Goal: Task Accomplishment & Management: Manage account settings

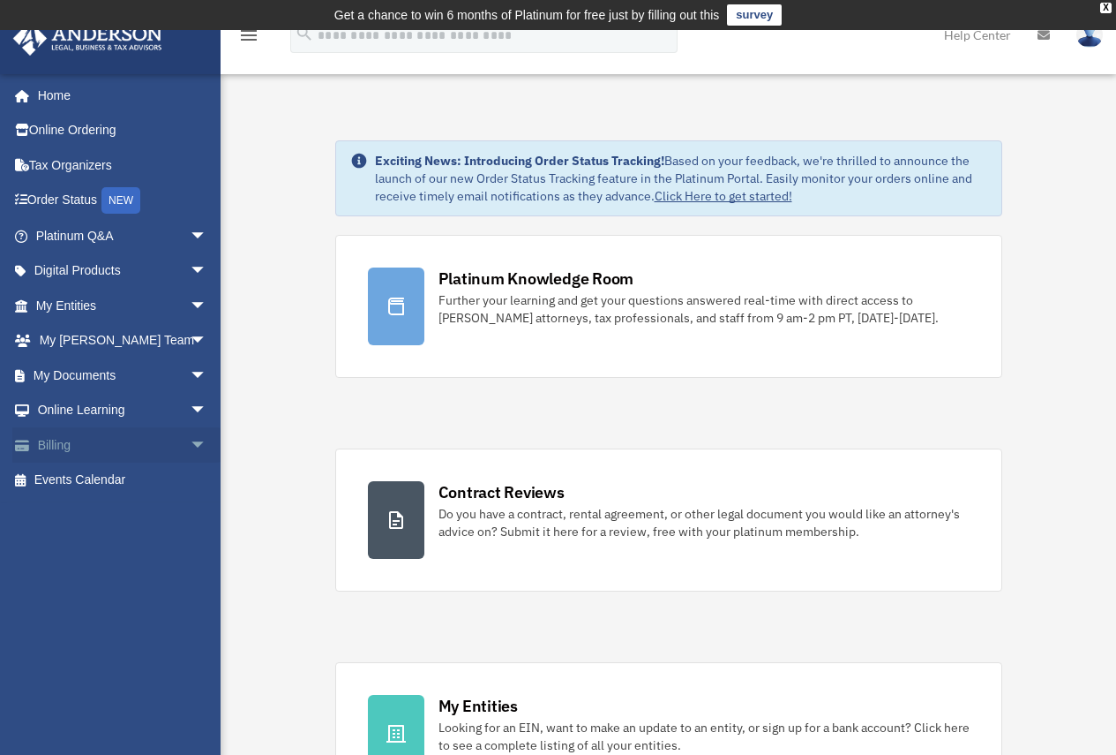
click at [56, 447] on link "Billing arrow_drop_down" at bounding box center [123, 444] width 222 height 35
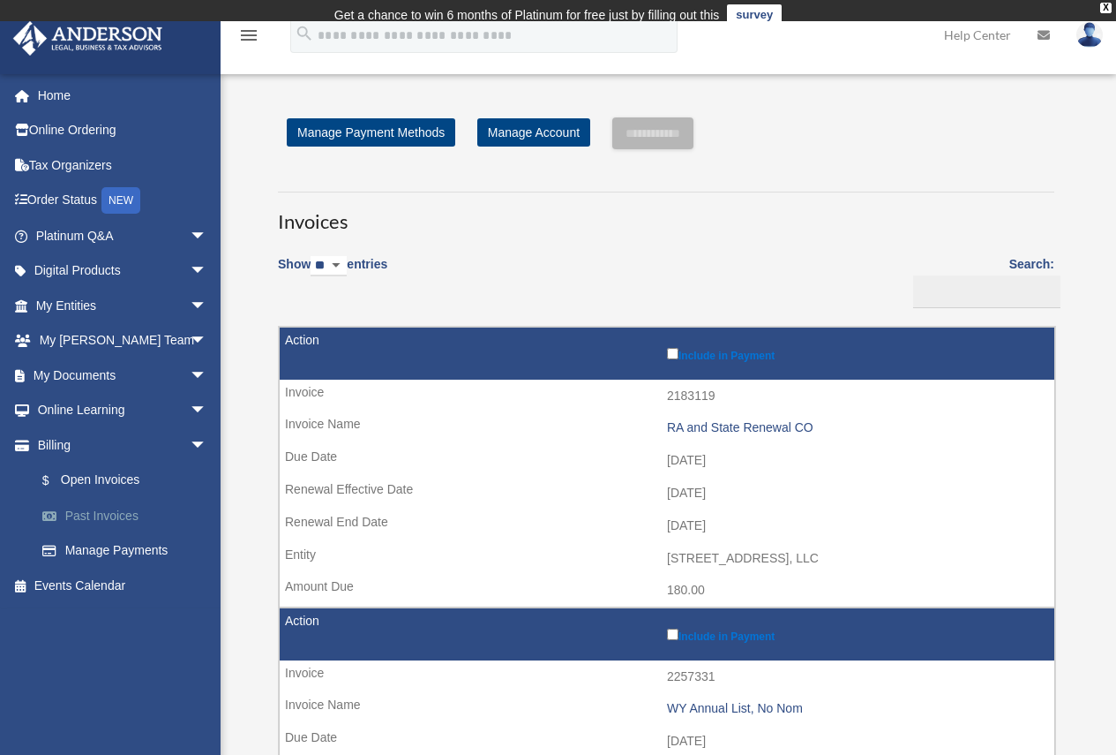
click at [121, 511] on link "Past Invoices" at bounding box center [129, 515] width 209 height 35
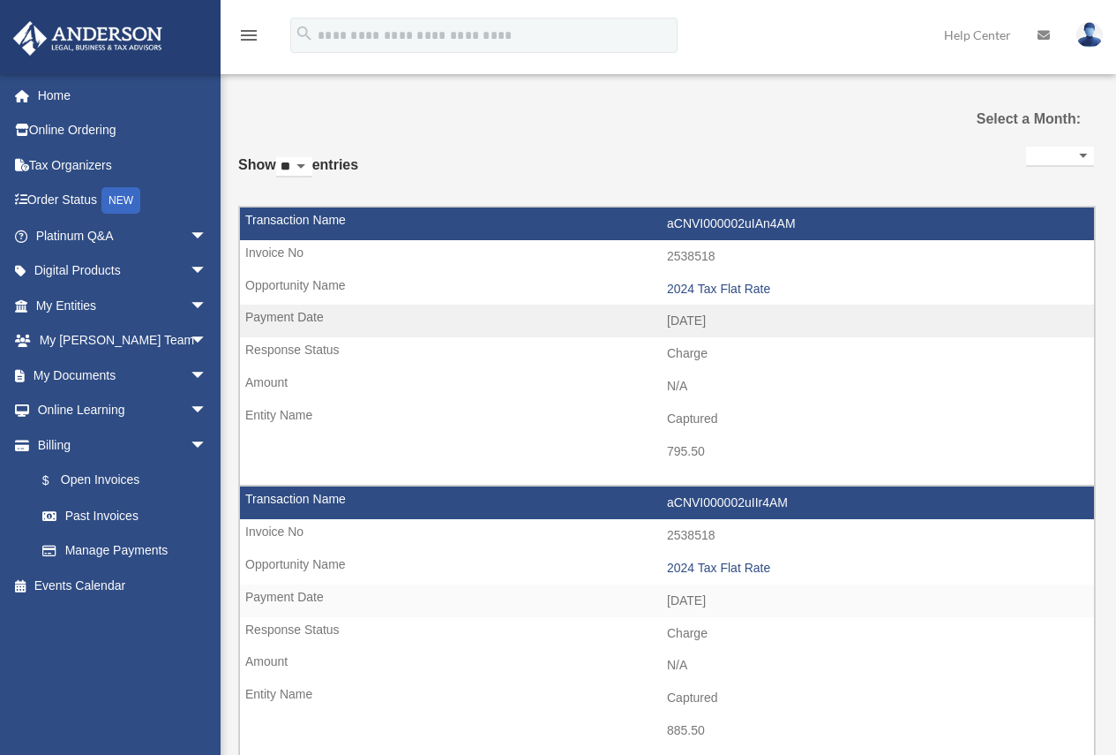
select select
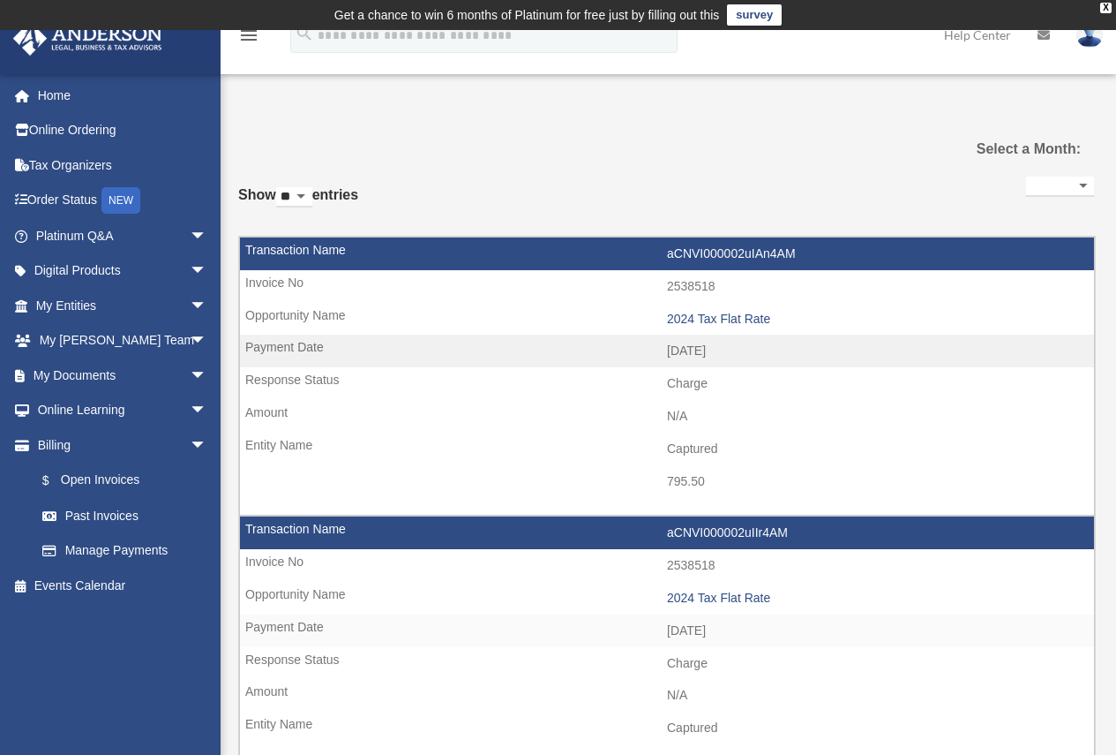
click at [312, 192] on select "** ** ** ***" at bounding box center [294, 197] width 36 height 20
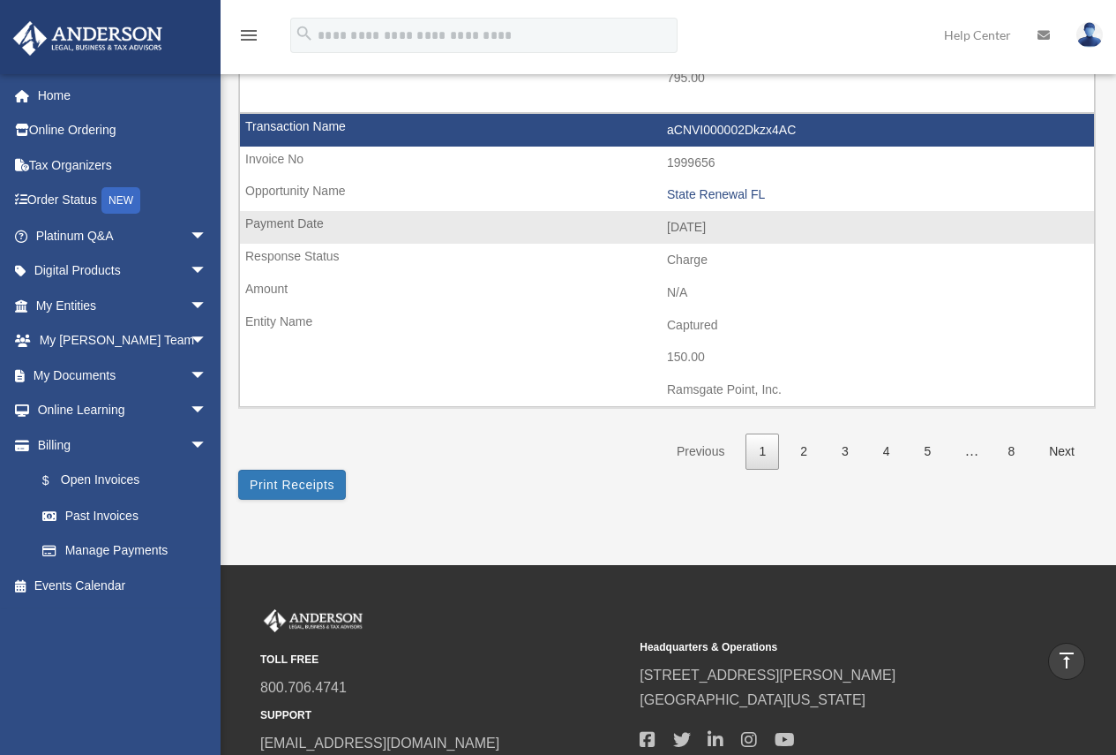
scroll to position [2822, 0]
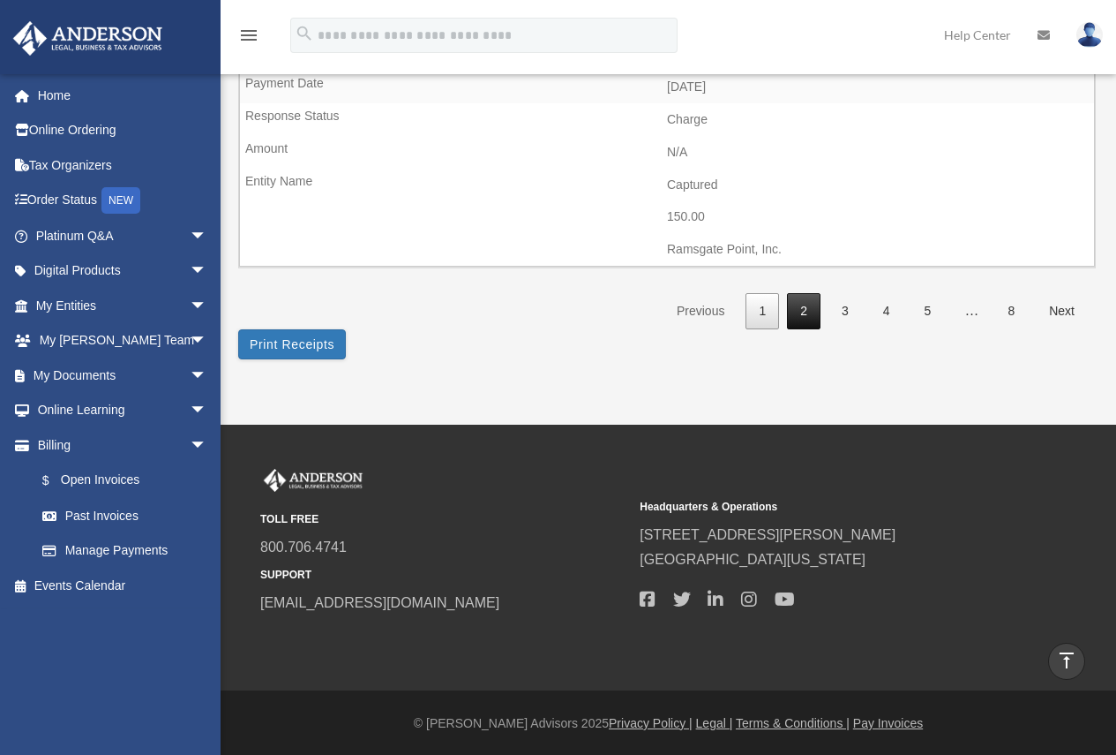
click at [817, 319] on link "2" at bounding box center [804, 311] width 34 height 36
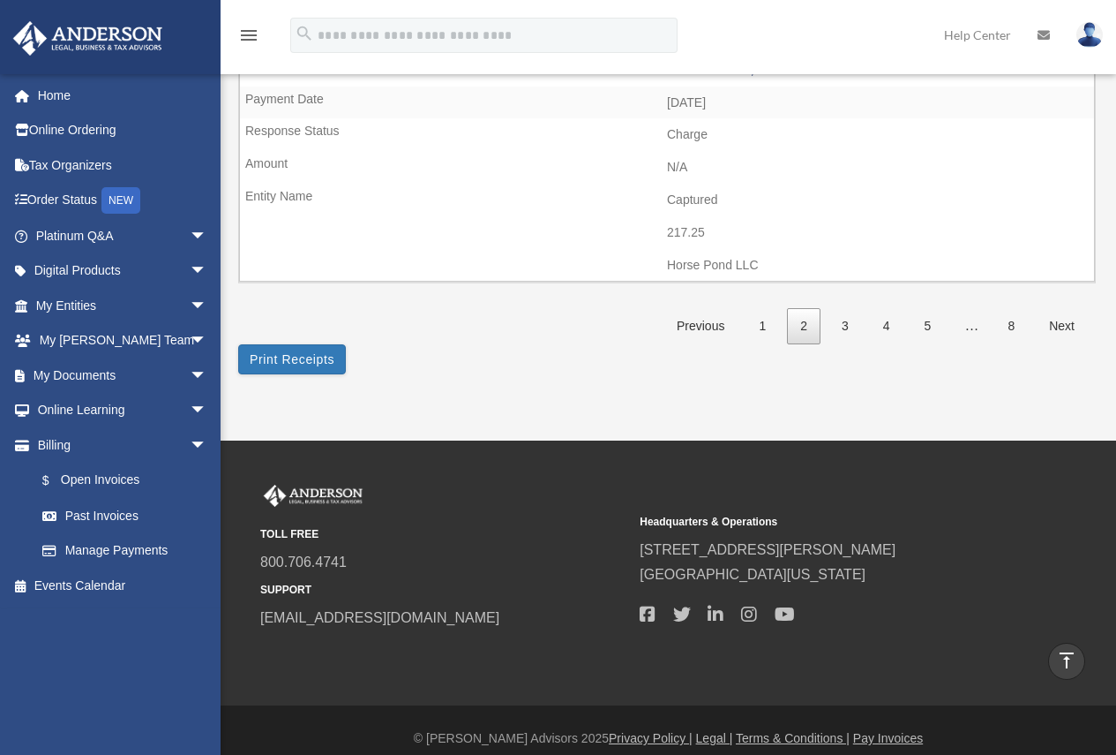
scroll to position [2867, 0]
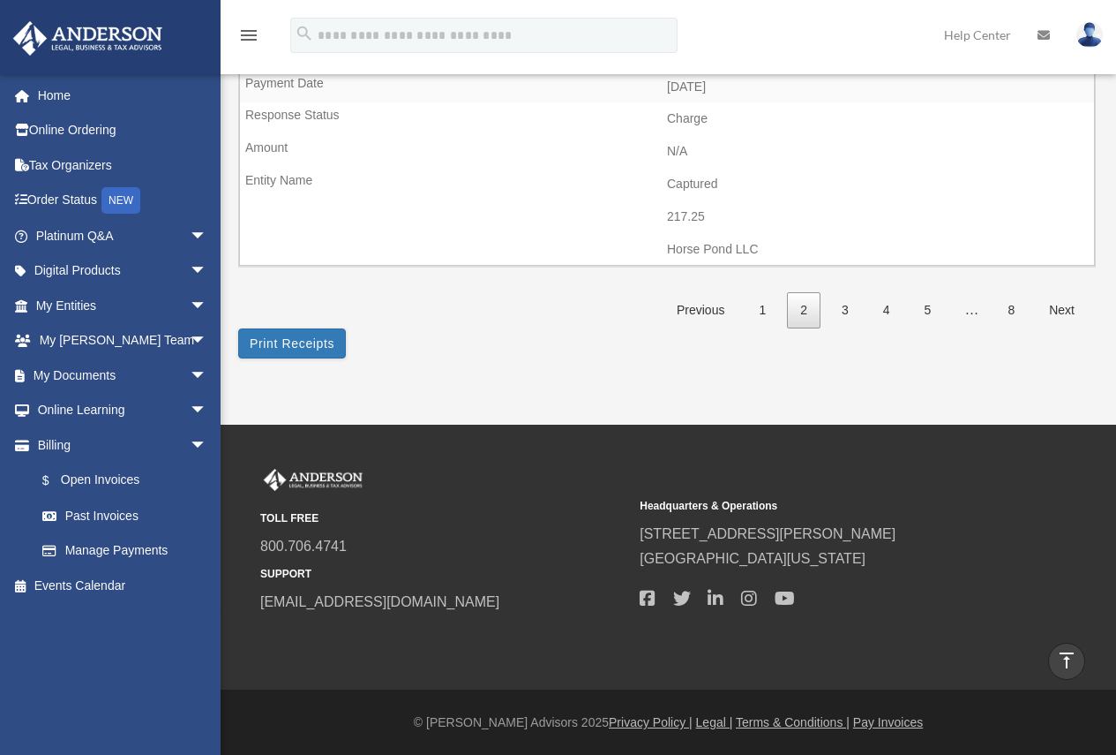
click at [808, 314] on link "2" at bounding box center [804, 310] width 34 height 36
click at [799, 312] on link "2" at bounding box center [804, 311] width 34 height 36
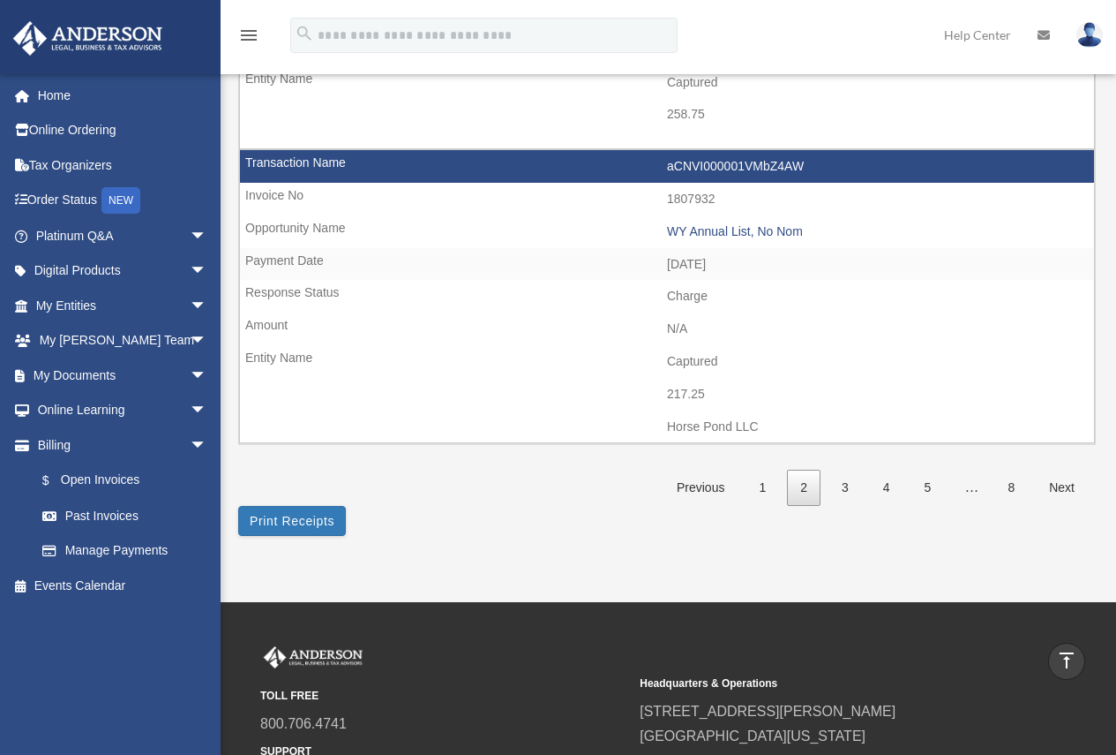
scroll to position [2690, 0]
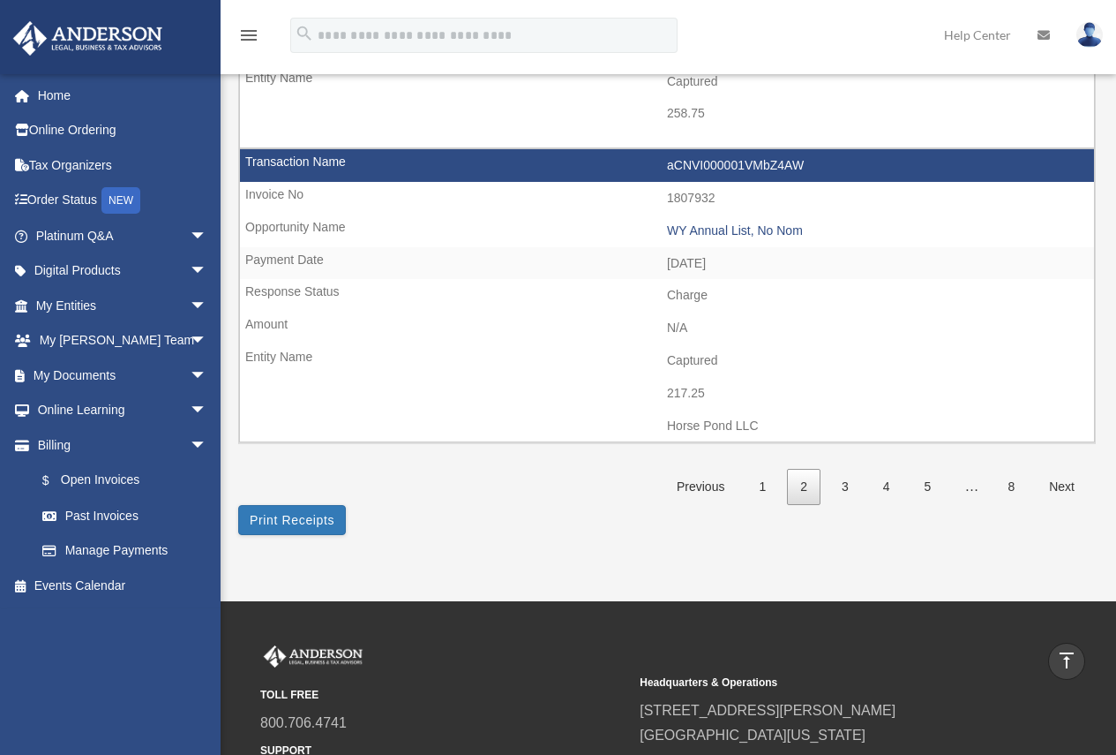
click at [807, 479] on link "2" at bounding box center [804, 487] width 34 height 36
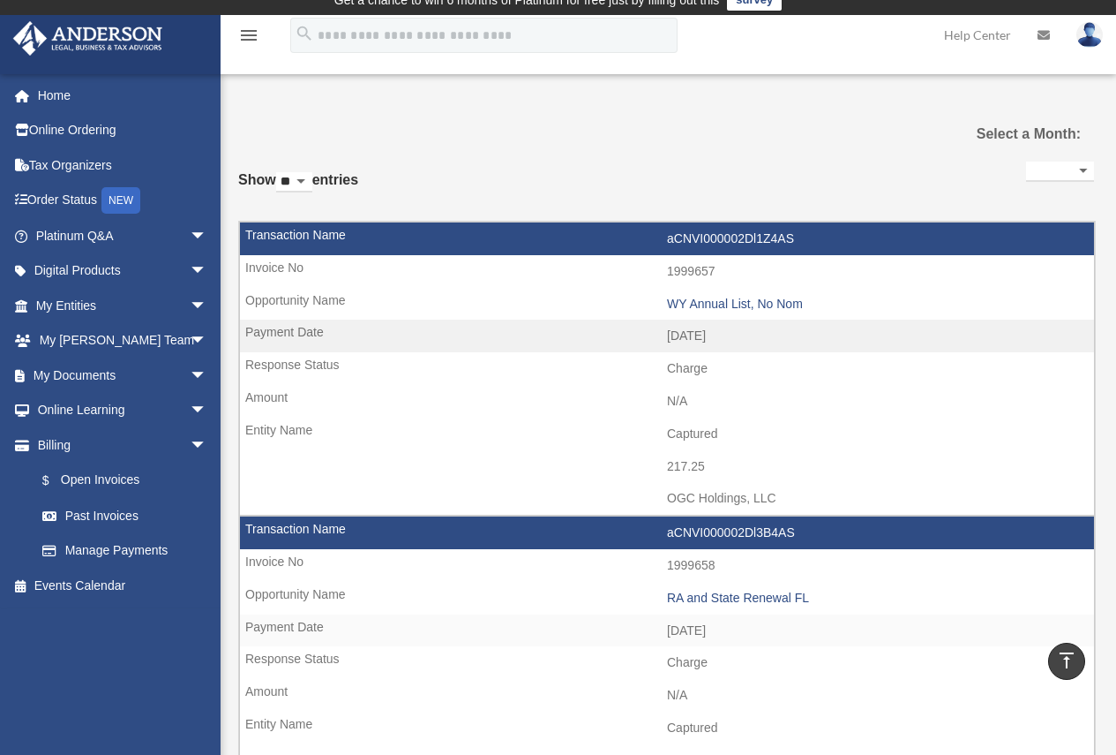
scroll to position [0, 0]
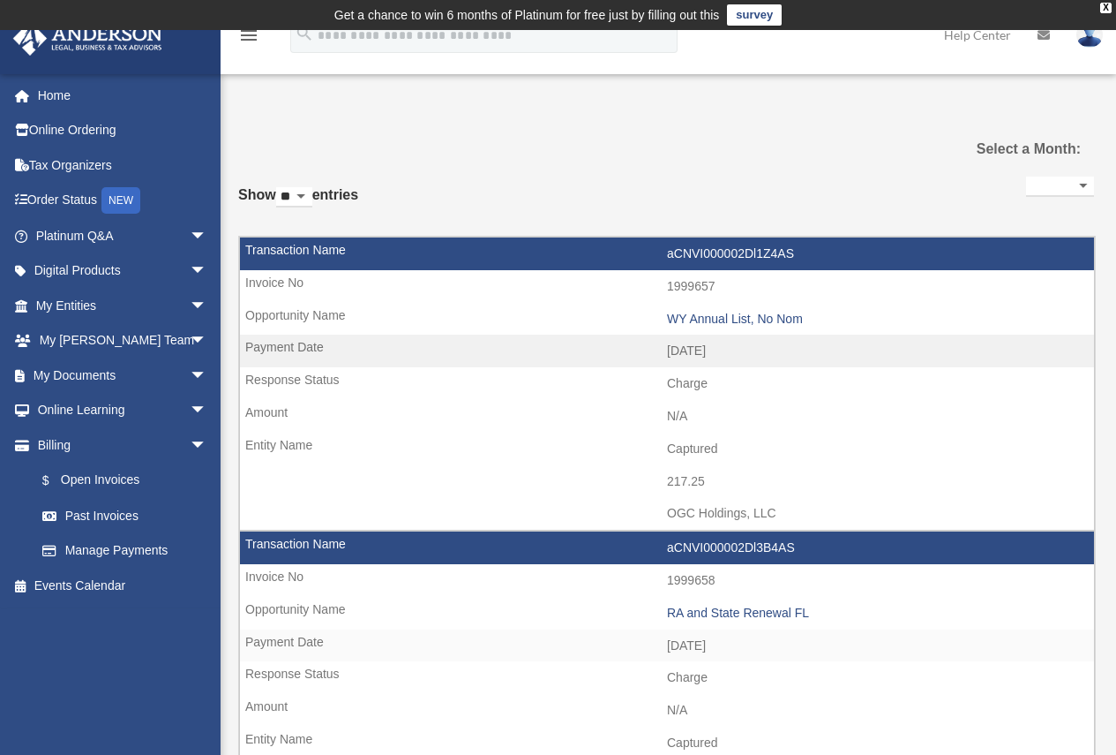
click at [1085, 189] on select "**********" at bounding box center [1060, 187] width 68 height 20
select select "**********"
click at [1026, 177] on select "**********" at bounding box center [1060, 187] width 68 height 20
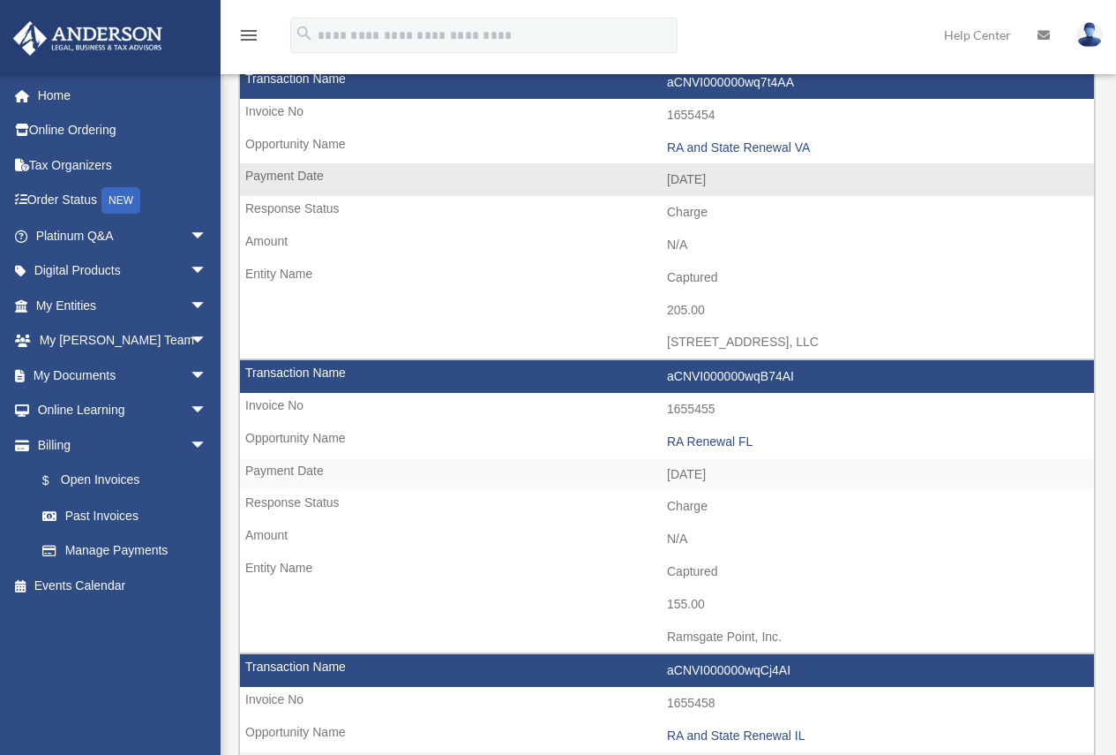
scroll to position [265, 0]
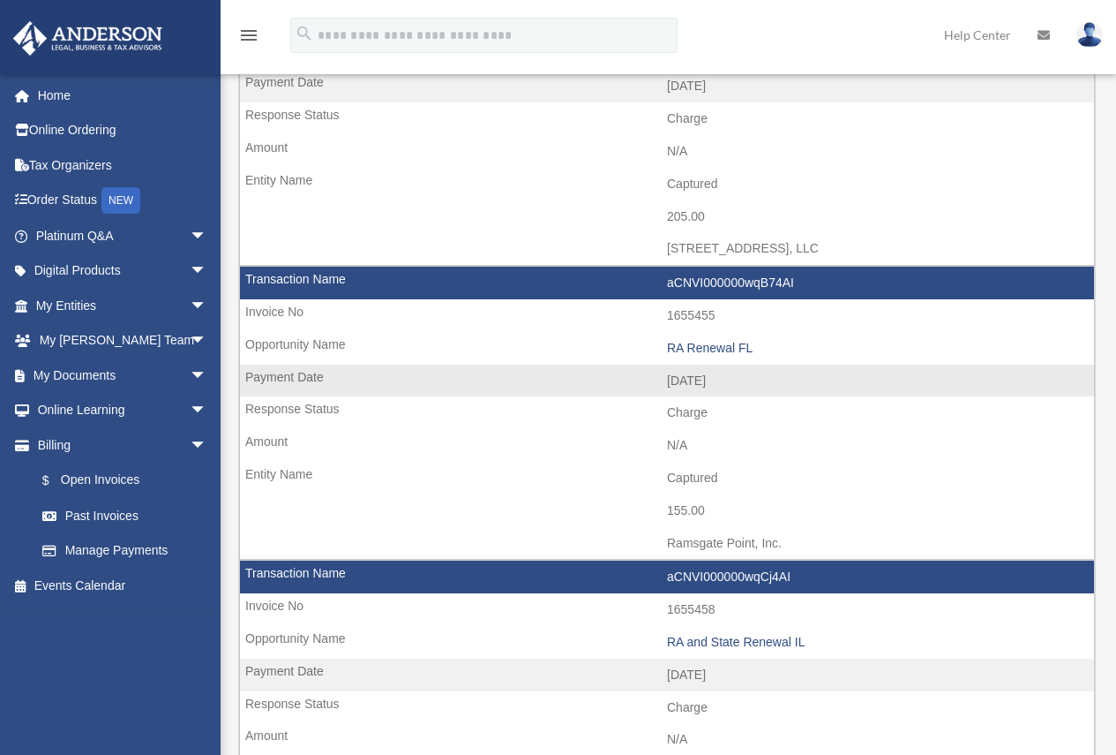
click at [776, 282] on td "aCNVI000000wqB74AI" at bounding box center [667, 284] width 854 height 34
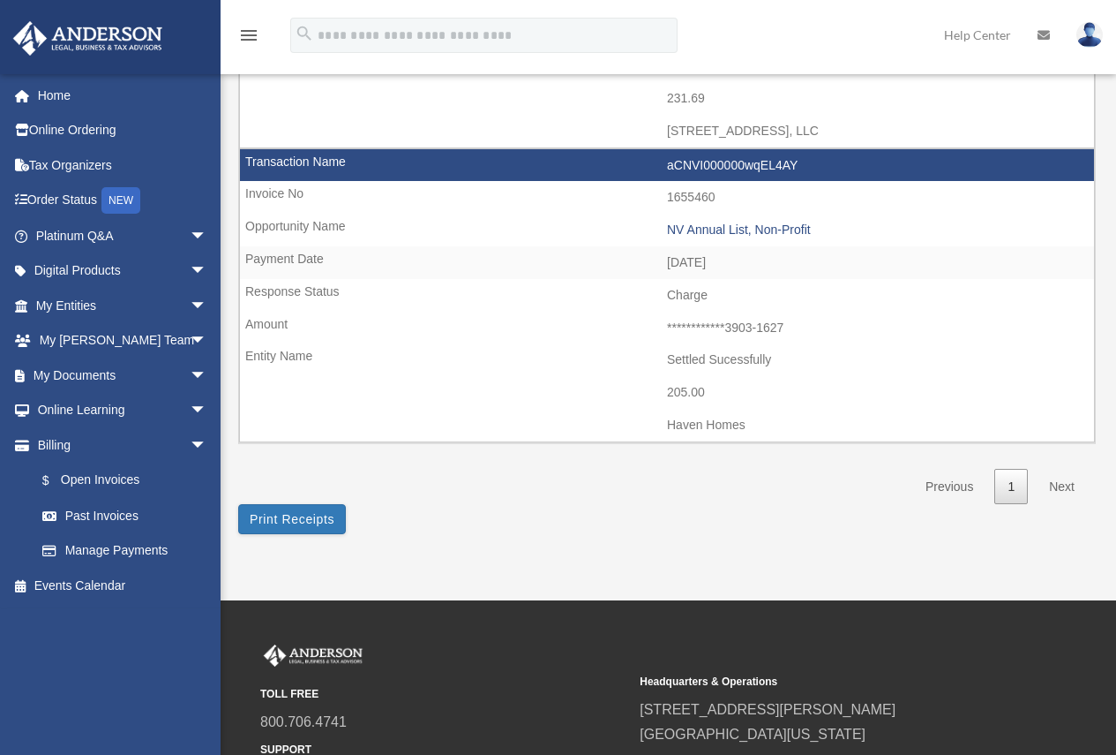
scroll to position [1059, 0]
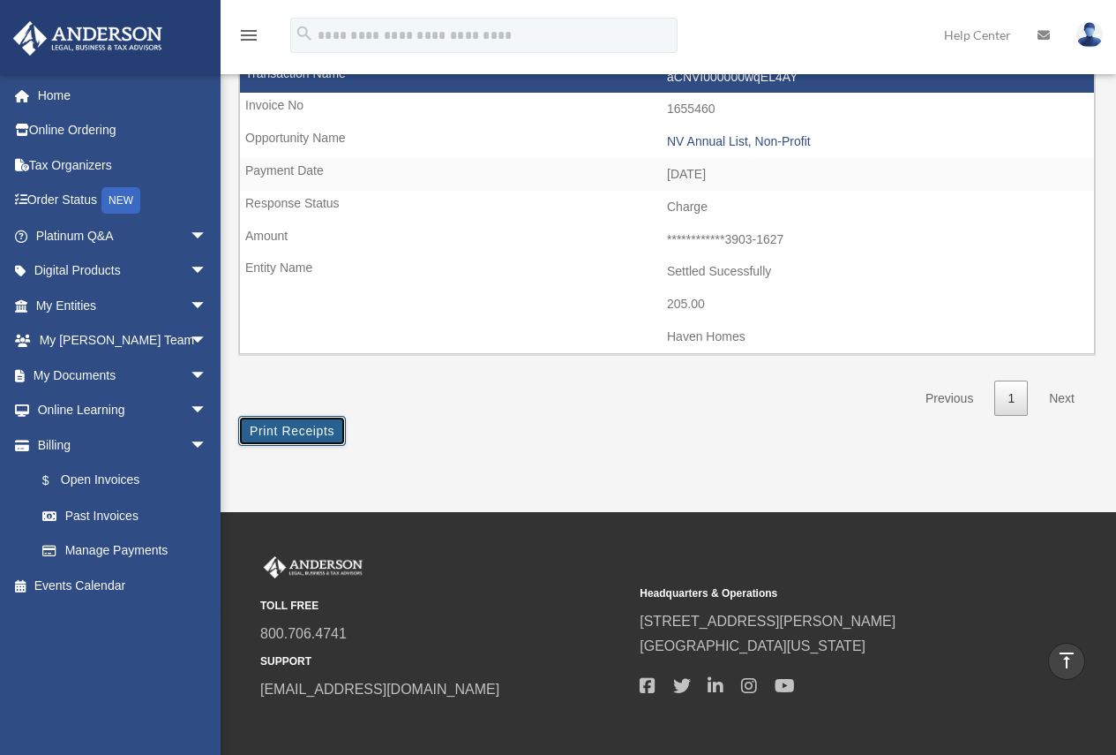
click at [312, 431] on button "Print Receipts" at bounding box center [292, 431] width 108 height 30
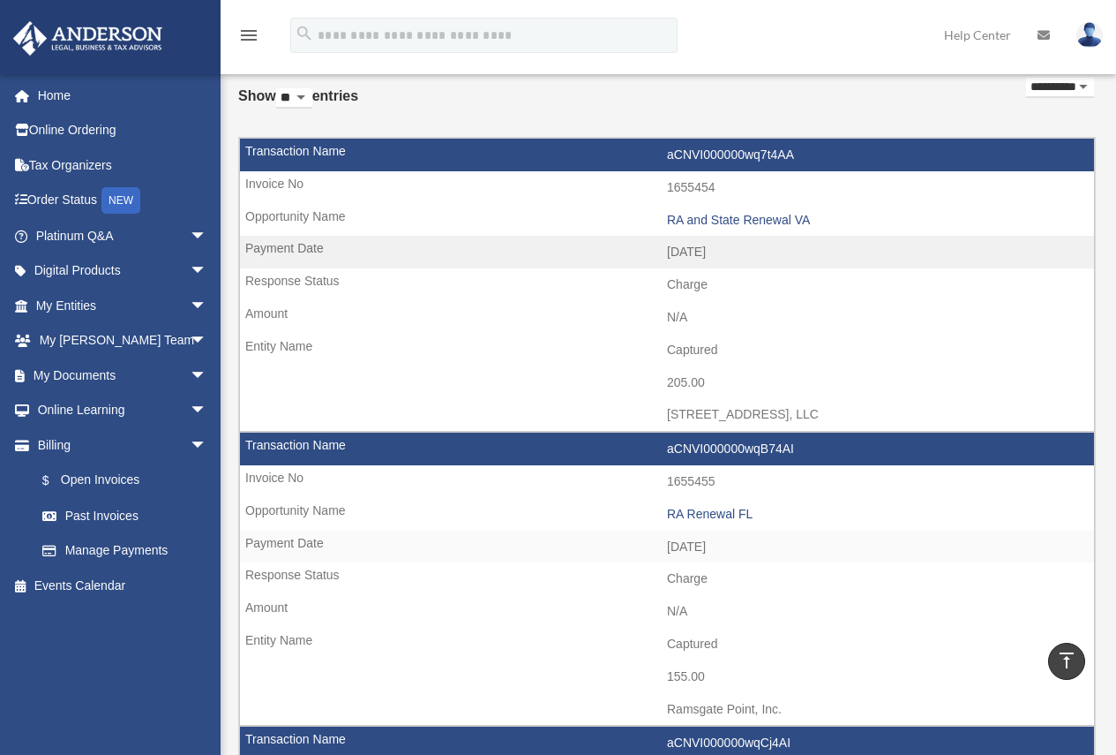
scroll to position [88, 0]
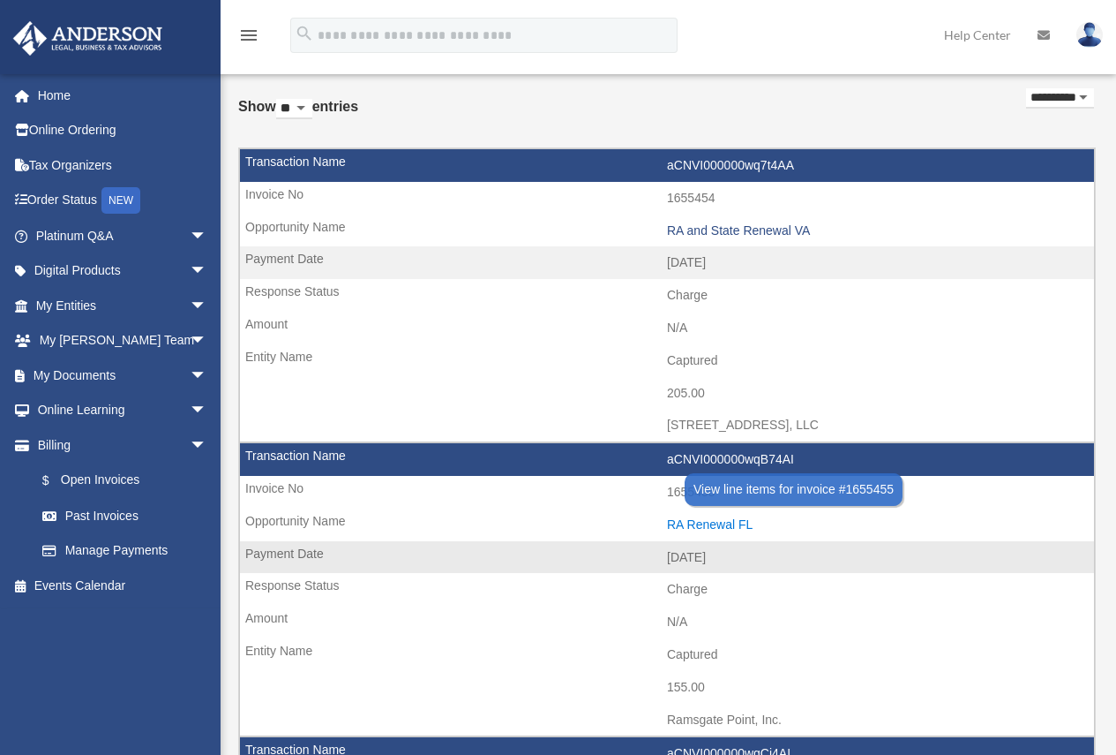
click at [709, 524] on div "RA Renewal FL" at bounding box center [876, 524] width 418 height 15
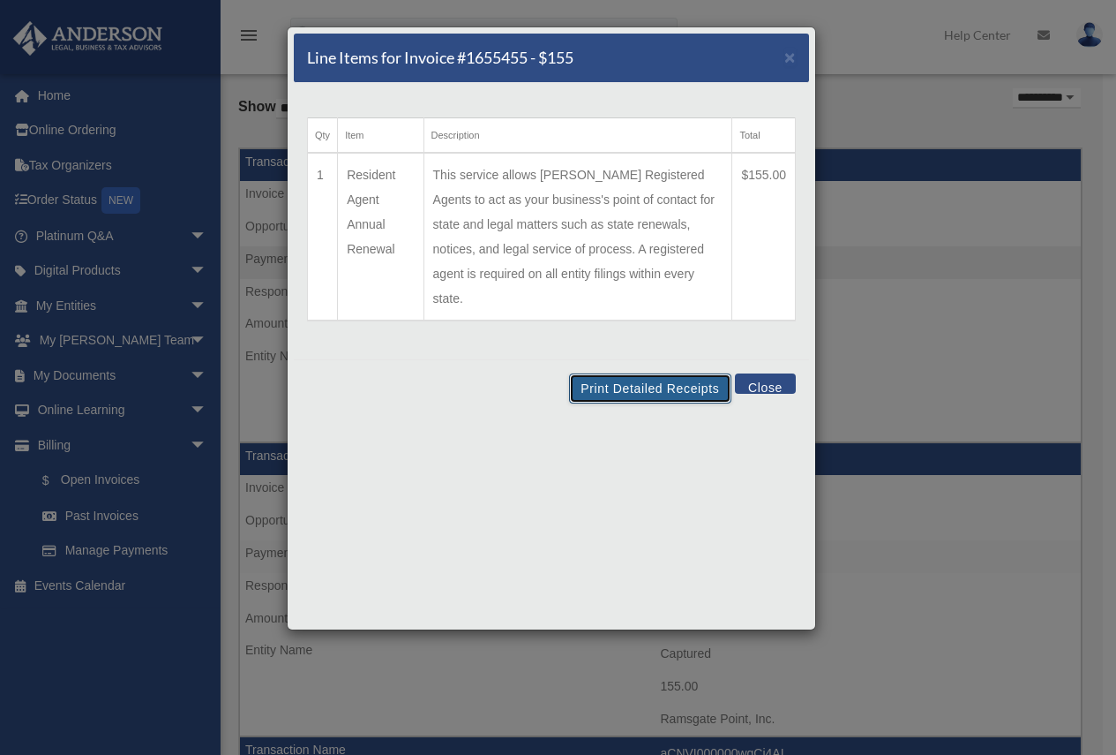
click at [643, 373] on button "Print Detailed Receipts" at bounding box center [650, 388] width 162 height 30
